Goal: Check status: Check status

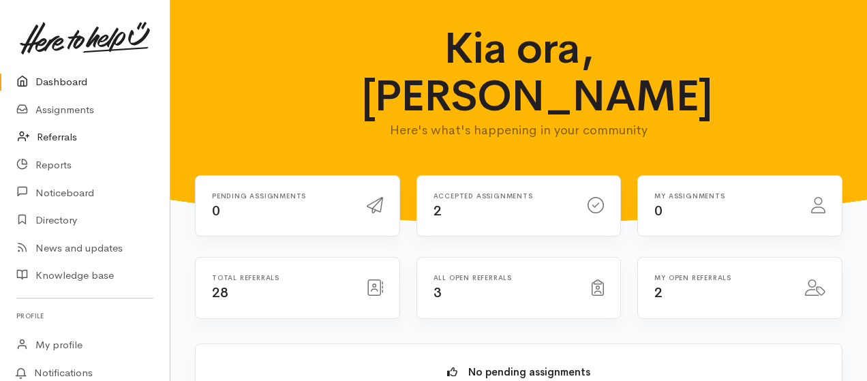
click at [57, 137] on link "Referrals" at bounding box center [85, 137] width 170 height 28
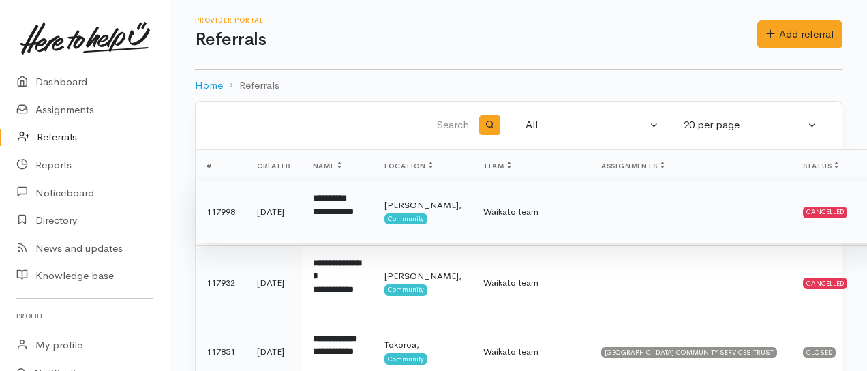
click at [803, 209] on div "Cancelled" at bounding box center [825, 212] width 45 height 11
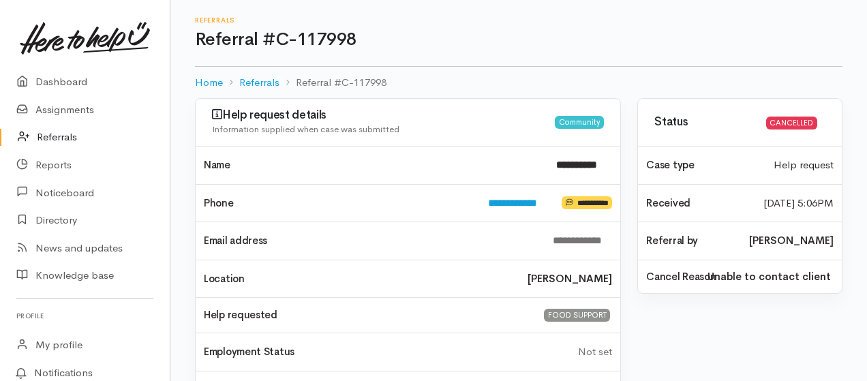
click at [59, 142] on link "Referrals" at bounding box center [85, 137] width 170 height 28
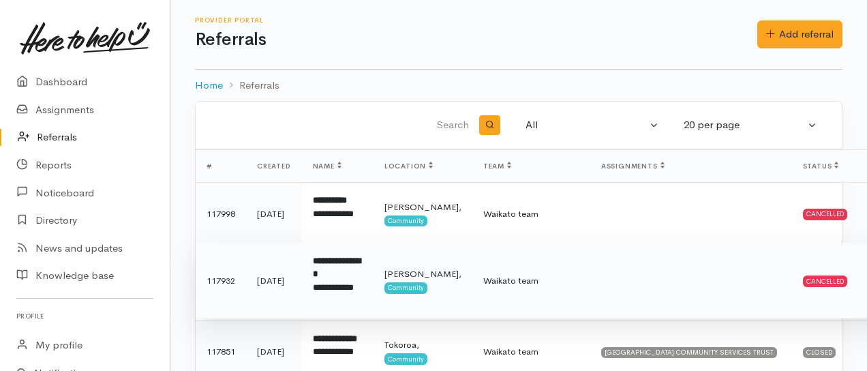
click at [803, 280] on div "Cancelled" at bounding box center [825, 280] width 45 height 11
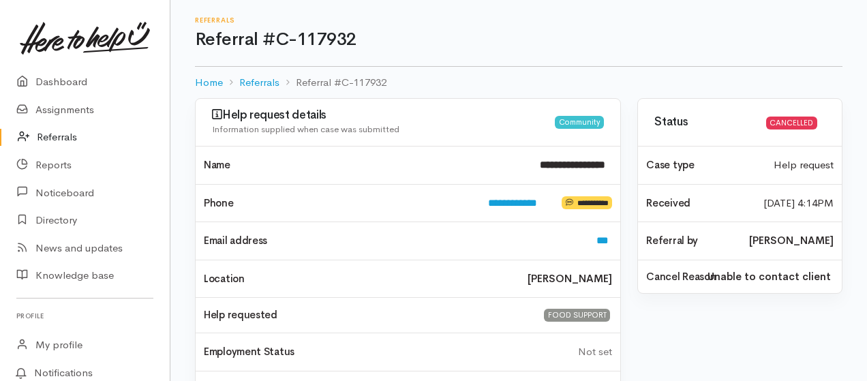
click at [46, 137] on link "Referrals" at bounding box center [85, 137] width 170 height 28
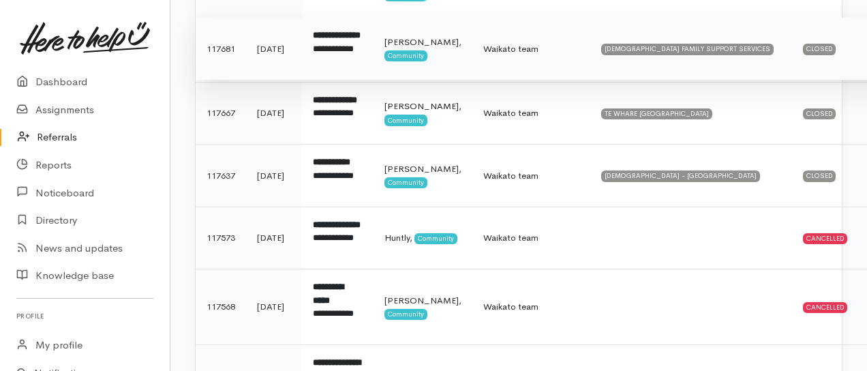
scroll to position [454, 0]
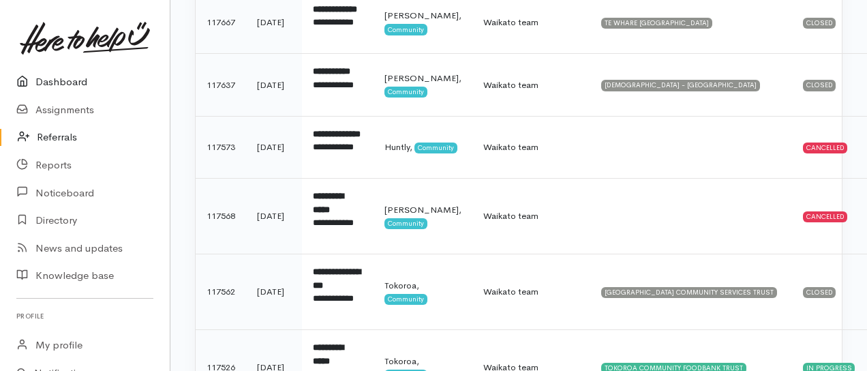
click at [64, 77] on link "Dashboard" at bounding box center [85, 82] width 170 height 28
